Goal: Information Seeking & Learning: Learn about a topic

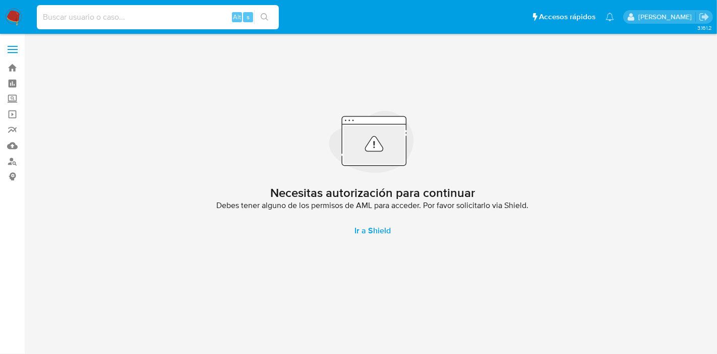
click at [167, 13] on input at bounding box center [158, 17] width 242 height 13
paste input "1015032347"
type input "1015032347"
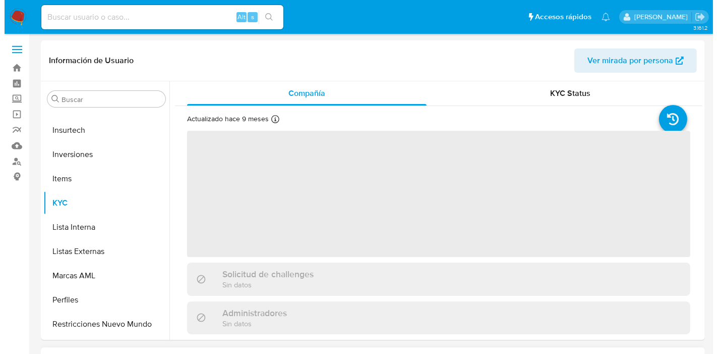
scroll to position [522, 0]
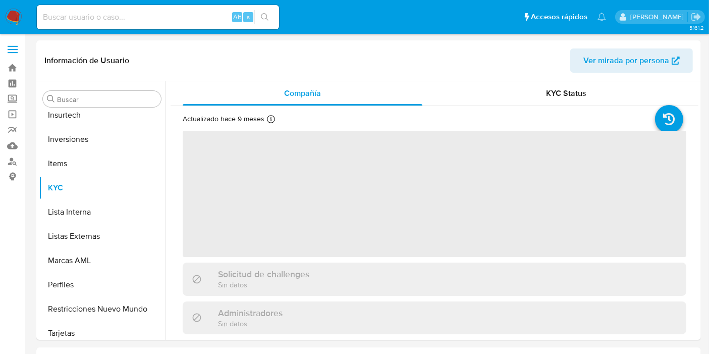
scroll to position [522, 0]
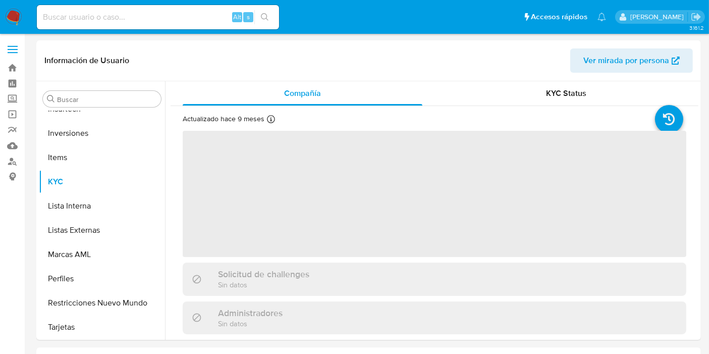
select select "10"
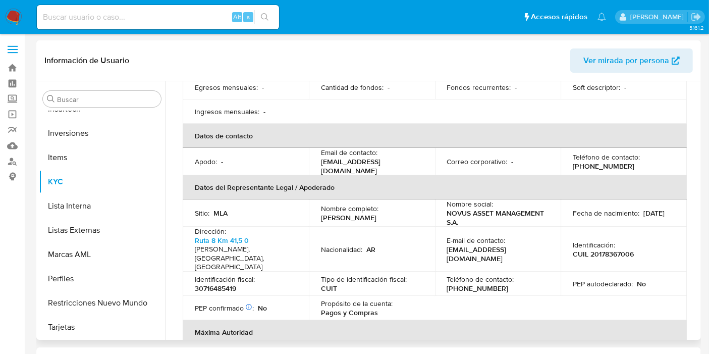
scroll to position [224, 0]
click at [68, 136] on button "Inversiones" at bounding box center [98, 133] width 118 height 24
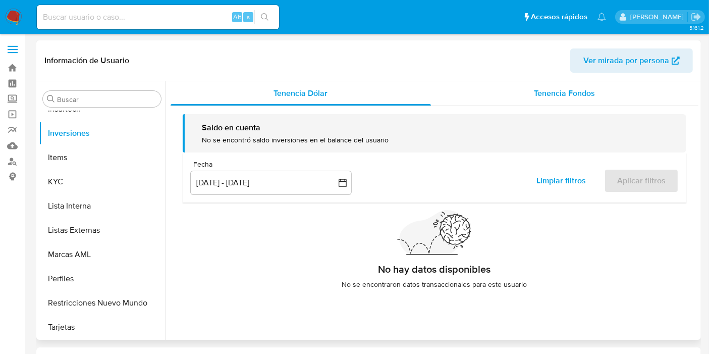
click at [599, 94] on div "Tenencia Fondos" at bounding box center [564, 93] width 267 height 24
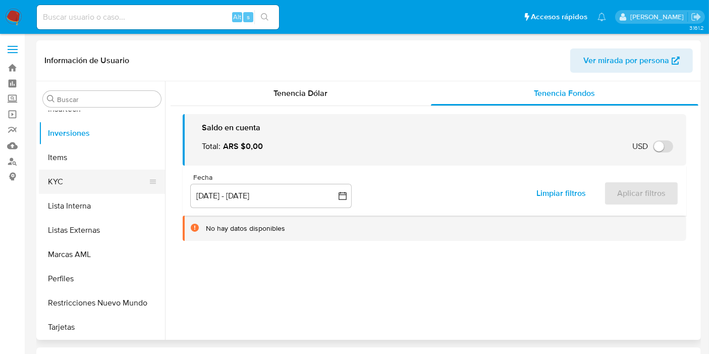
click at [68, 184] on button "KYC" at bounding box center [98, 181] width 118 height 24
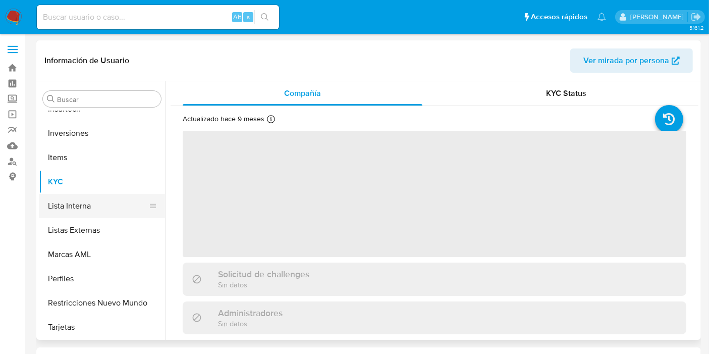
click at [83, 206] on button "Lista Interna" at bounding box center [98, 206] width 118 height 24
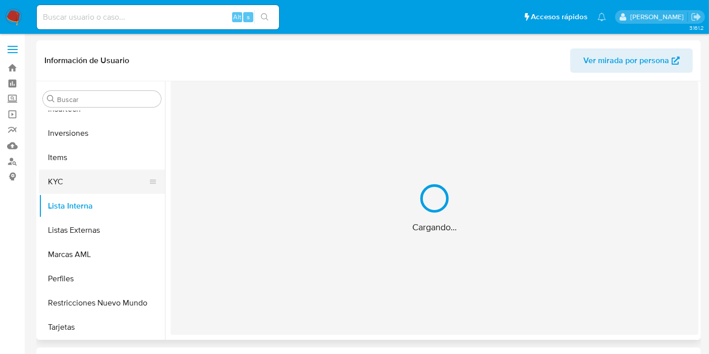
click at [85, 182] on button "KYC" at bounding box center [98, 181] width 118 height 24
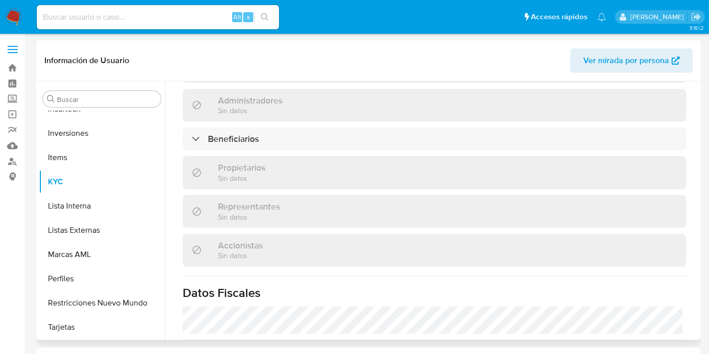
scroll to position [616, 0]
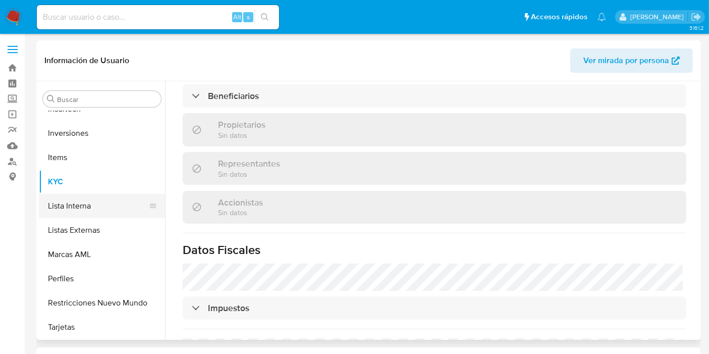
click at [69, 209] on button "Lista Interna" at bounding box center [98, 206] width 118 height 24
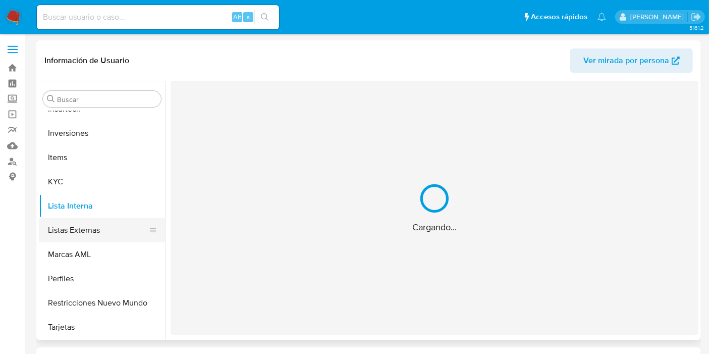
scroll to position [0, 0]
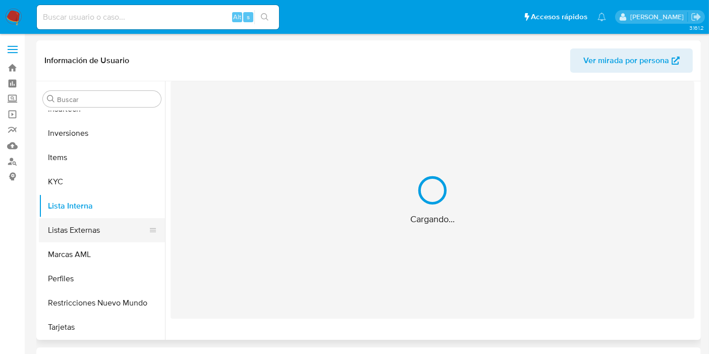
click at [82, 238] on button "Listas Externas" at bounding box center [98, 230] width 118 height 24
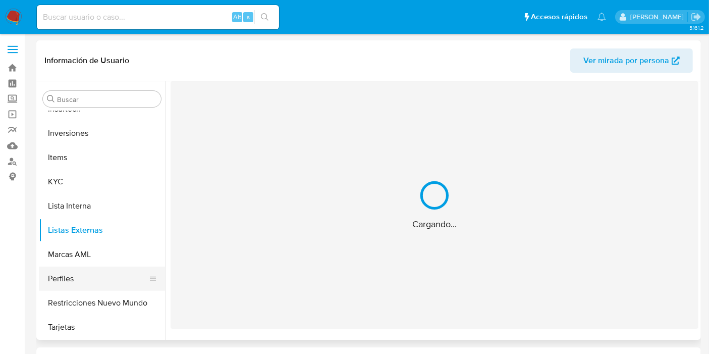
click at [97, 268] on button "Perfiles" at bounding box center [98, 278] width 118 height 24
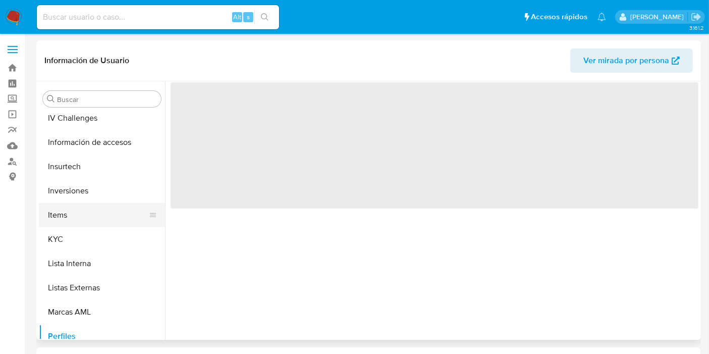
scroll to position [411, 0]
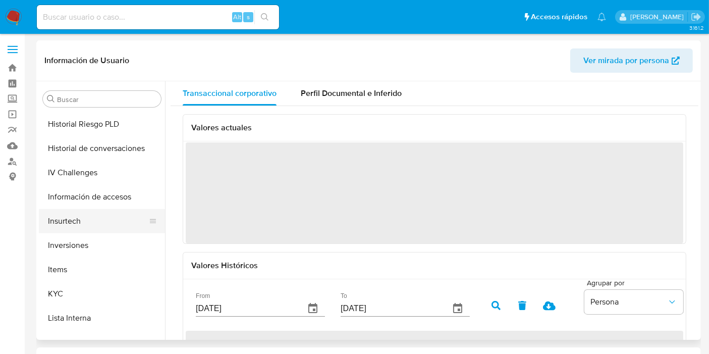
click at [85, 213] on button "Insurtech" at bounding box center [98, 221] width 118 height 24
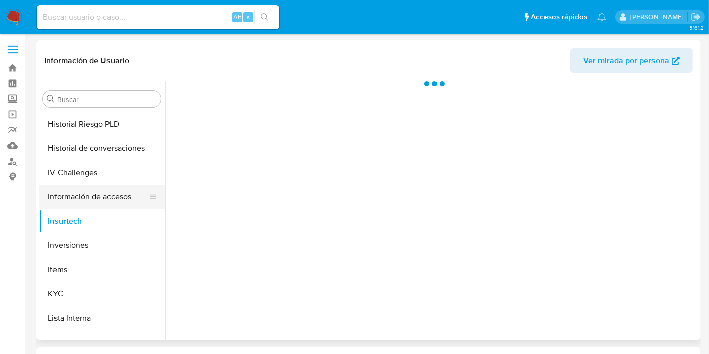
click at [78, 192] on button "Información de accesos" at bounding box center [98, 197] width 118 height 24
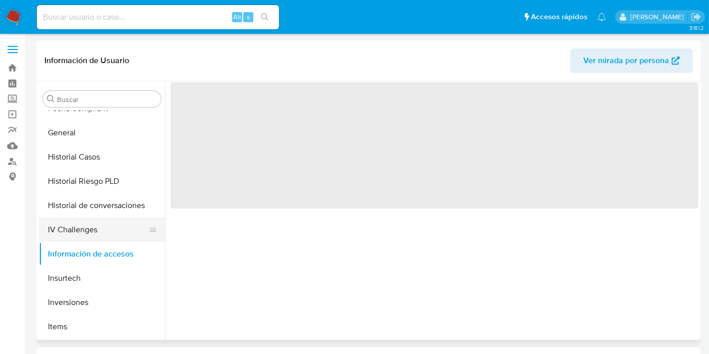
scroll to position [298, 0]
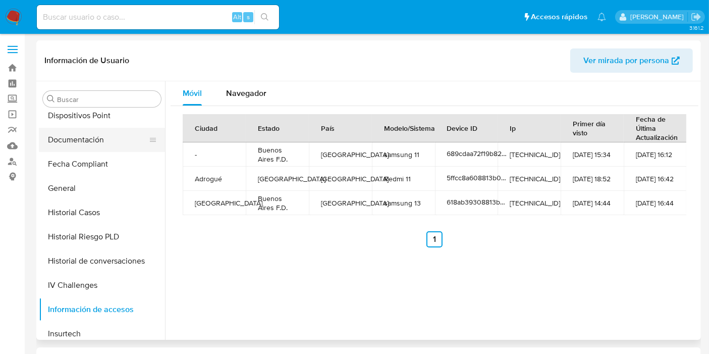
click at [76, 140] on button "Documentación" at bounding box center [98, 140] width 118 height 24
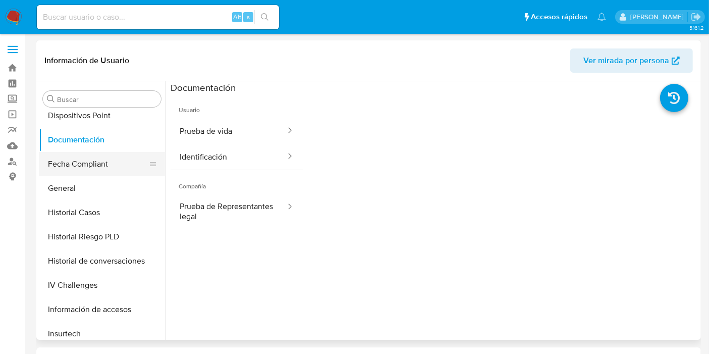
click at [78, 163] on button "Fecha Compliant" at bounding box center [98, 164] width 118 height 24
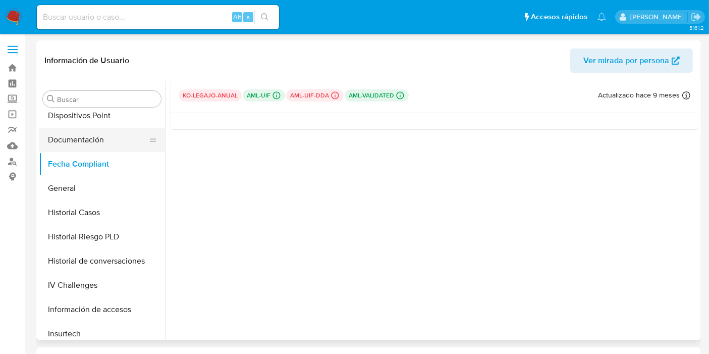
click at [74, 138] on button "Documentación" at bounding box center [98, 140] width 118 height 24
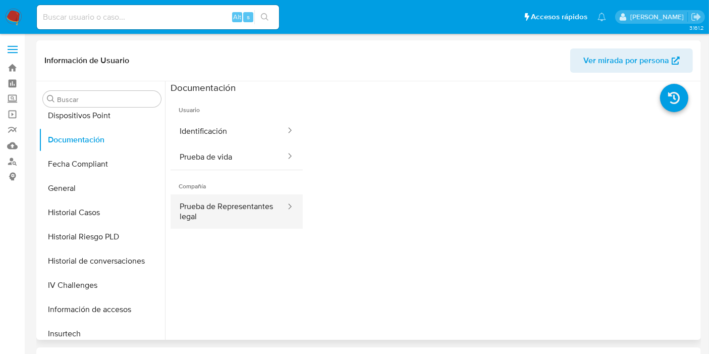
click at [223, 217] on button "Prueba de Representantes legal" at bounding box center [228, 211] width 116 height 34
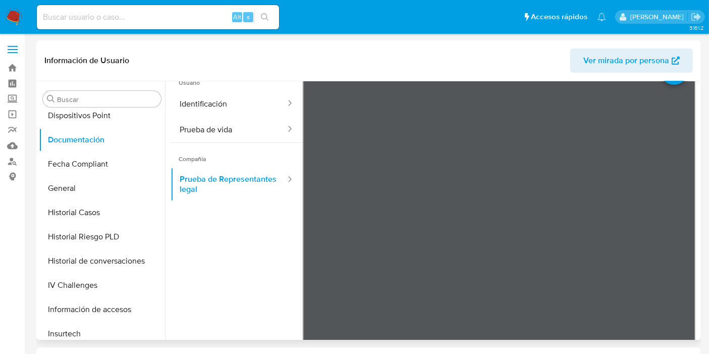
scroll to position [0, 0]
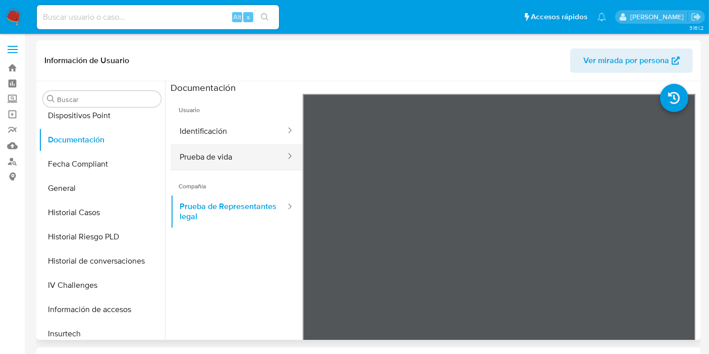
click at [194, 163] on button "Prueba de vida" at bounding box center [228, 157] width 116 height 26
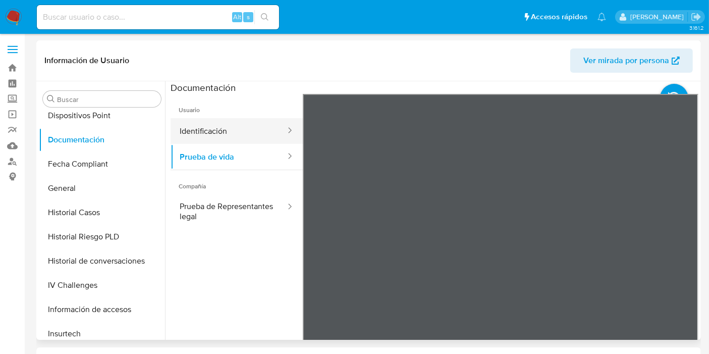
click at [200, 132] on button "Identificación" at bounding box center [228, 131] width 116 height 26
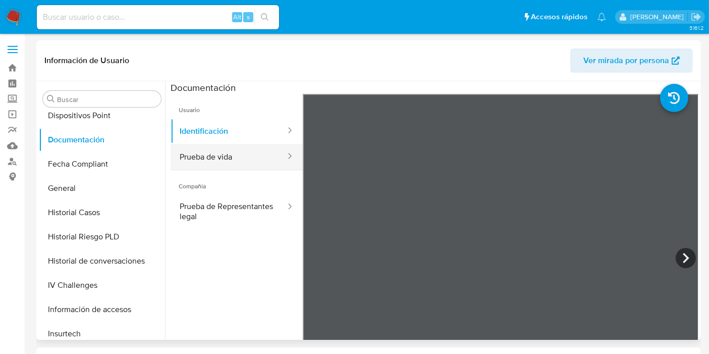
click at [253, 150] on button "Prueba de vida" at bounding box center [228, 157] width 116 height 26
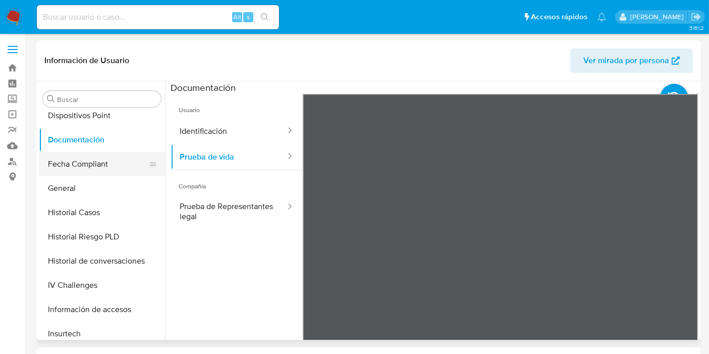
click at [106, 155] on button "Fecha Compliant" at bounding box center [98, 164] width 118 height 24
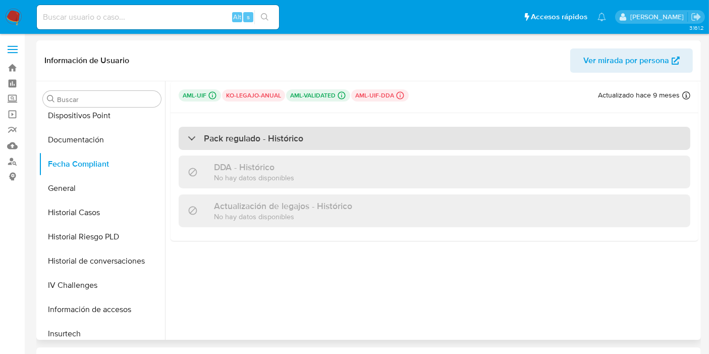
click at [232, 139] on h3 "Pack regulado - Histórico" at bounding box center [253, 138] width 99 height 11
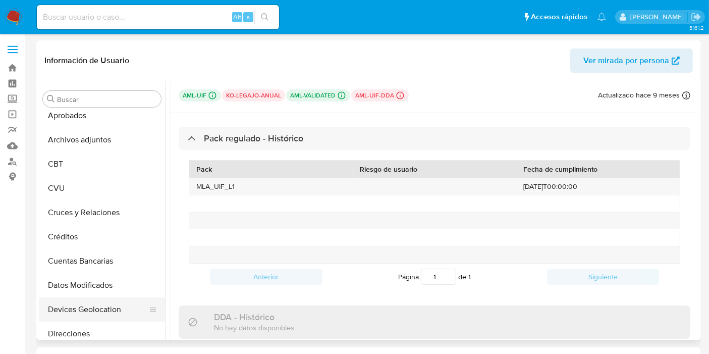
scroll to position [168, 0]
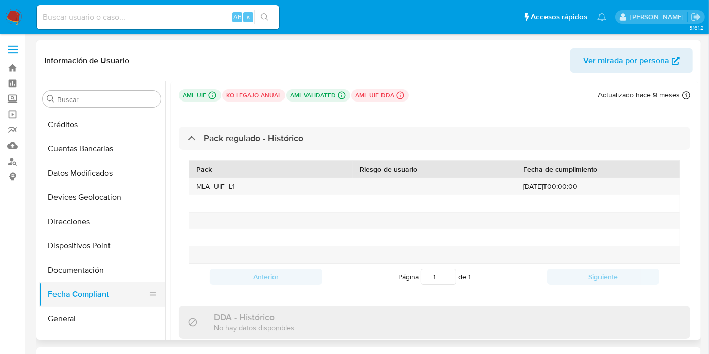
click at [88, 296] on button "Fecha Compliant" at bounding box center [98, 294] width 118 height 24
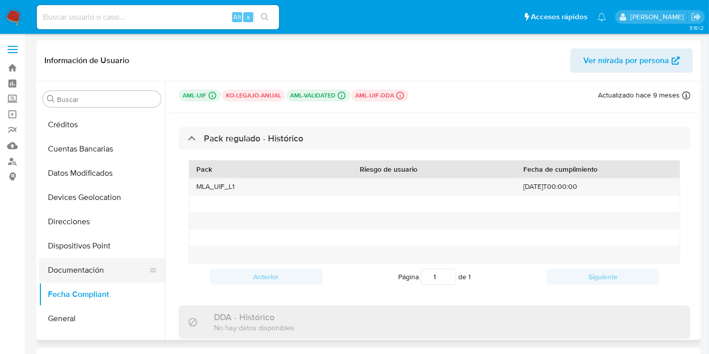
click at [76, 270] on button "Documentación" at bounding box center [98, 270] width 118 height 24
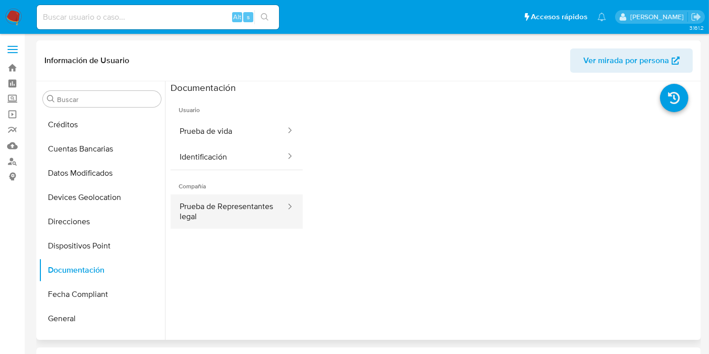
click at [205, 216] on button "Prueba de Representantes legal" at bounding box center [228, 211] width 116 height 34
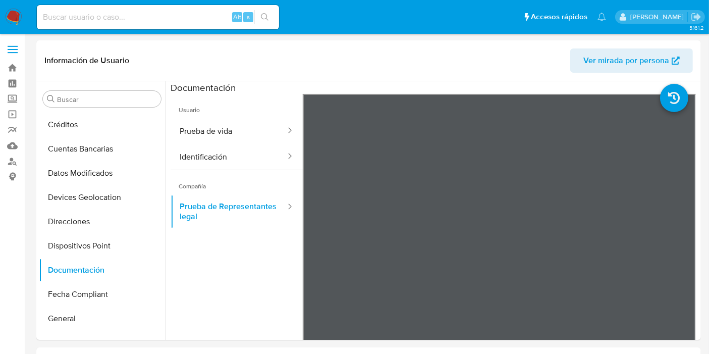
click at [140, 32] on nav "Pausado Ver notificaciones Alt s Accesos rápidos Presiona las siguientes teclas…" at bounding box center [354, 17] width 709 height 34
click at [140, 23] on input at bounding box center [158, 17] width 242 height 13
paste input "1753716751"
type input "1753716751"
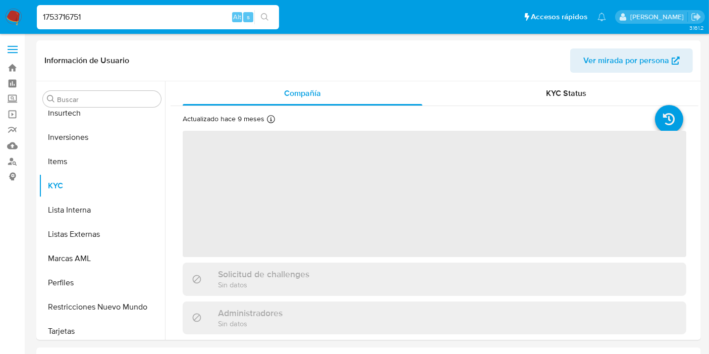
scroll to position [522, 0]
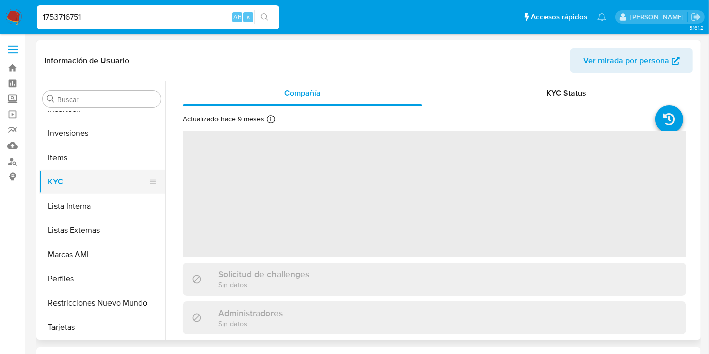
select select "10"
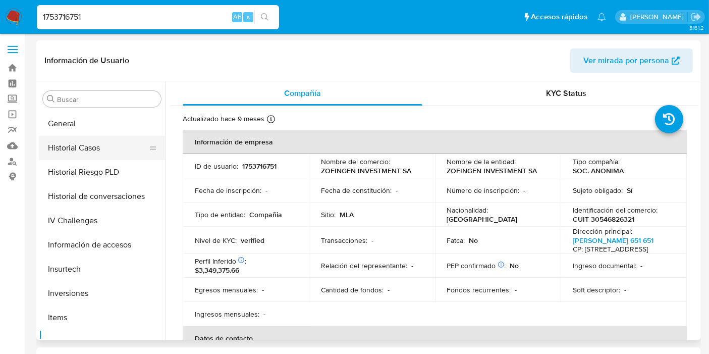
scroll to position [298, 0]
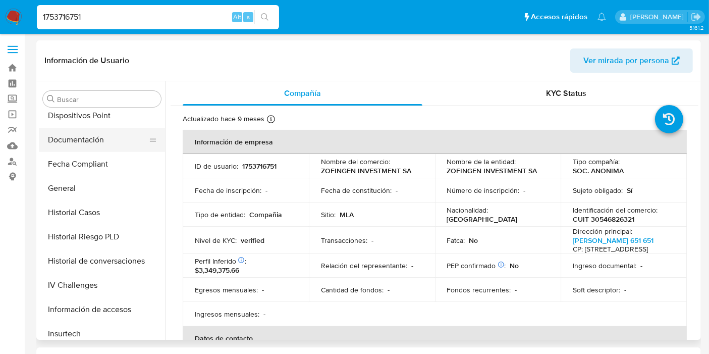
click at [79, 139] on button "Documentación" at bounding box center [98, 140] width 118 height 24
